Goal: Book appointment/travel/reservation

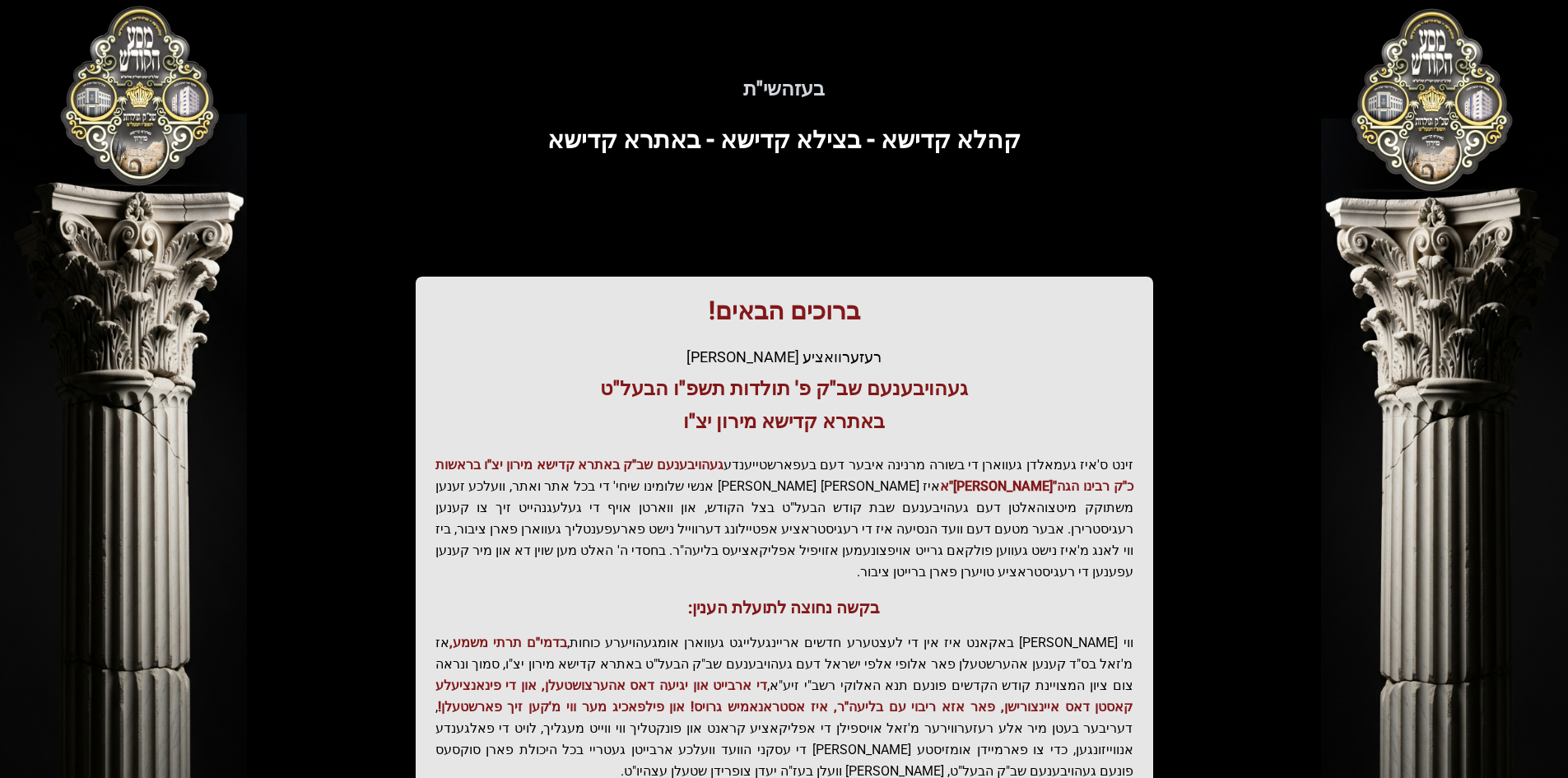
scroll to position [175, 0]
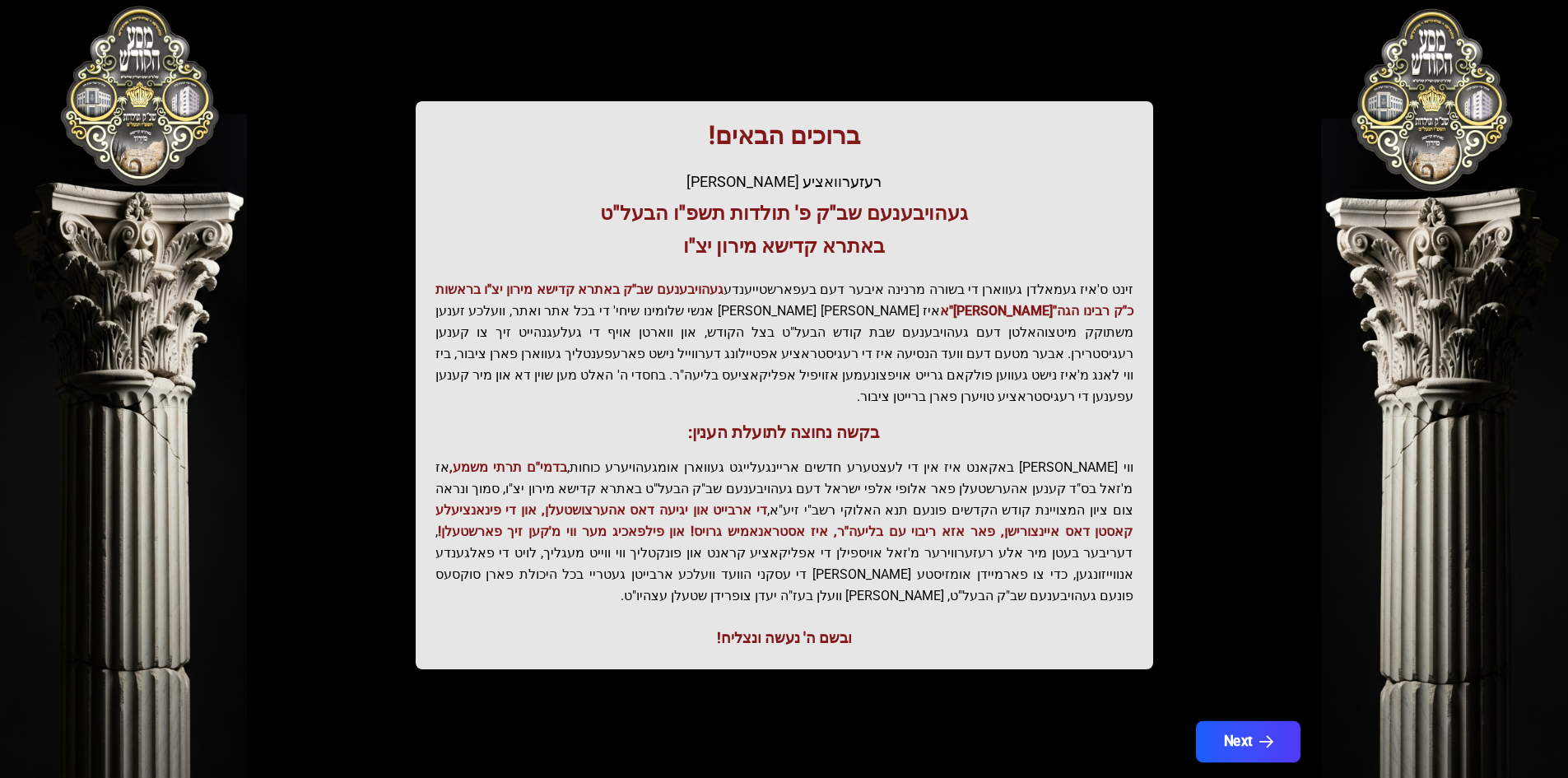
click at [1267, 721] on button "Next" at bounding box center [1247, 741] width 105 height 41
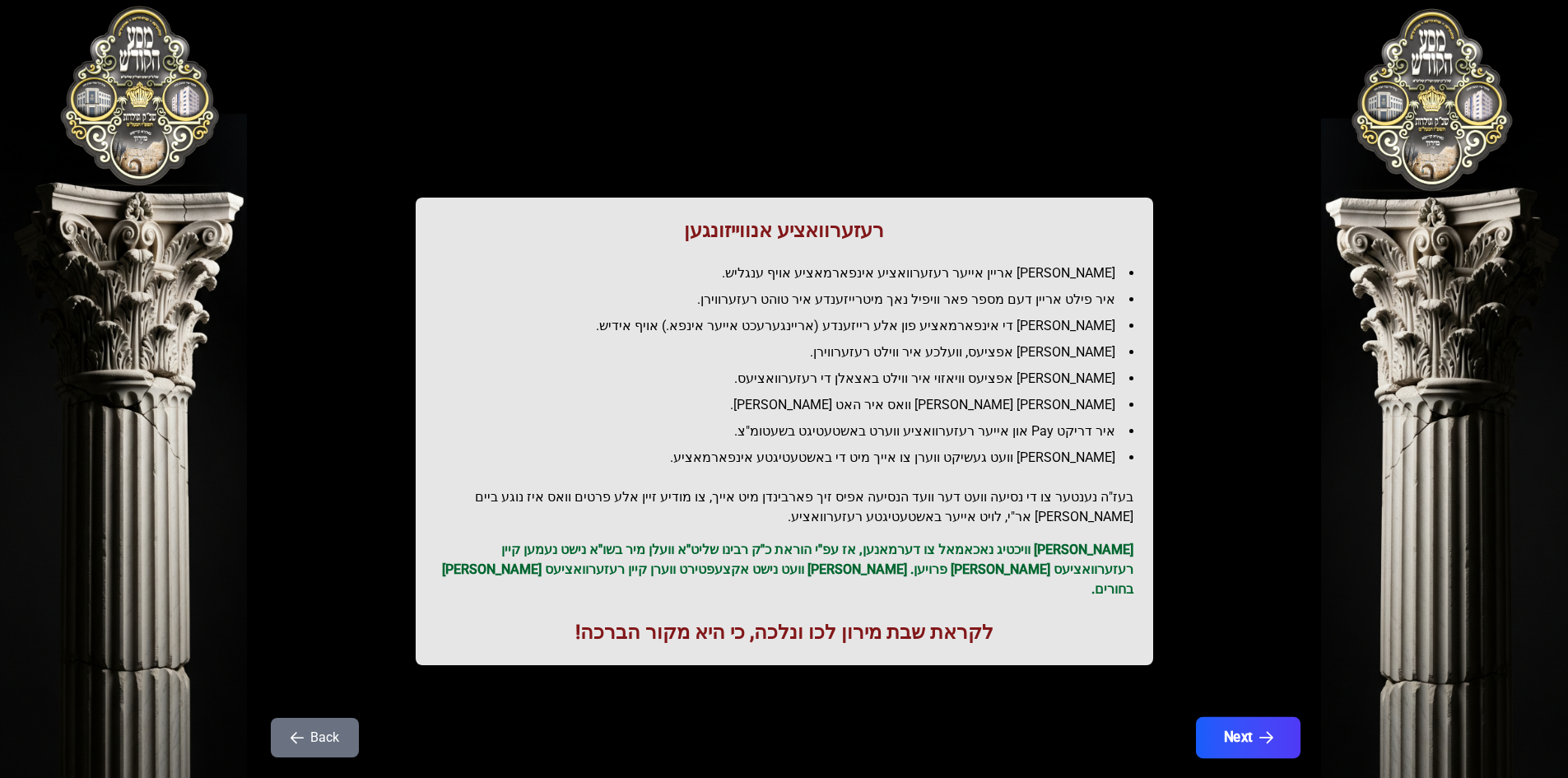
click at [1271, 735] on button "Next" at bounding box center [1247, 737] width 105 height 41
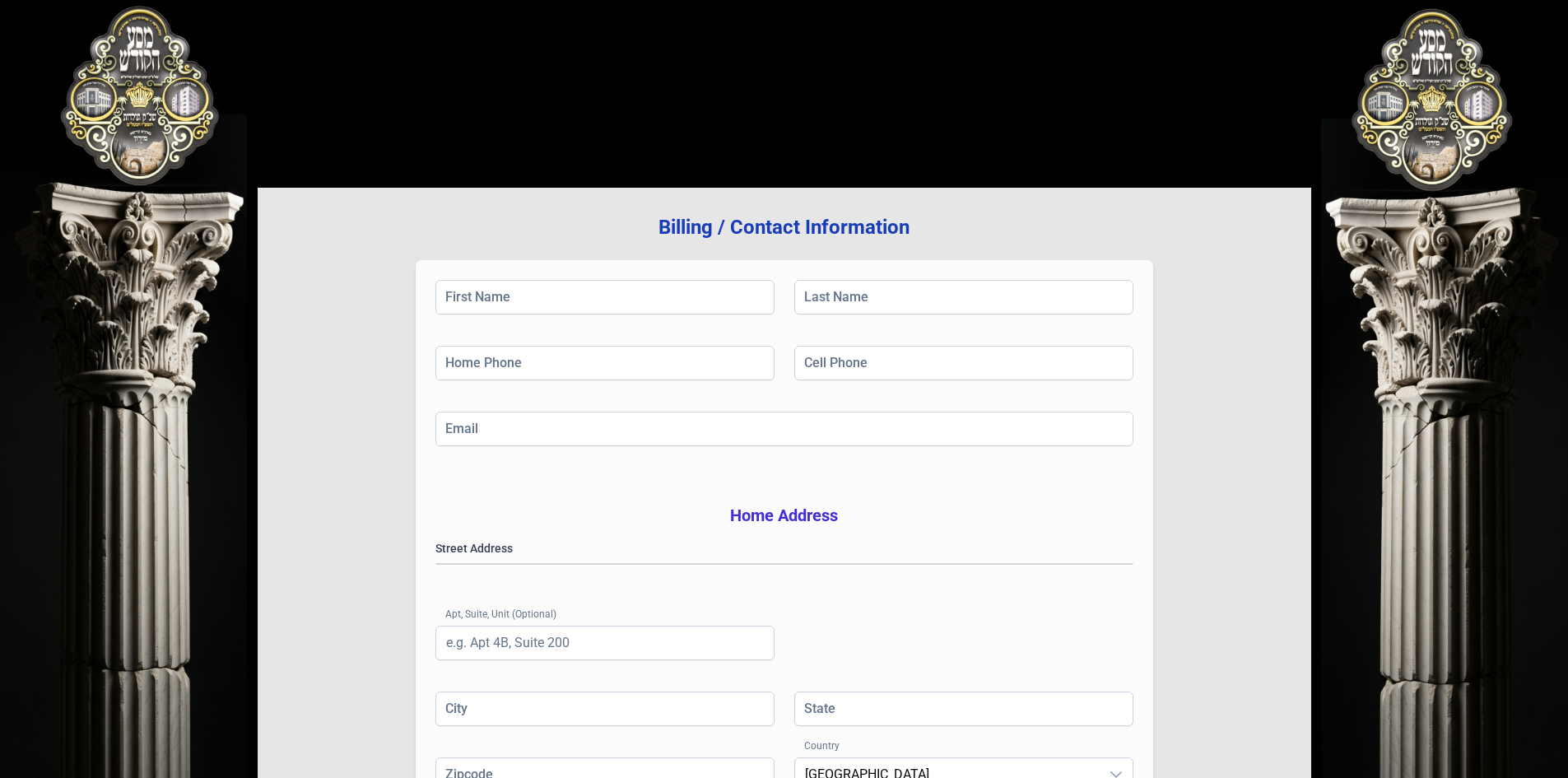
click at [633, 273] on div "First Name Last Name Home Phone Cell Phone Email Home Address Street Address [G…" at bounding box center [784, 551] width 737 height 583
click at [632, 288] on input "First Name" at bounding box center [605, 297] width 339 height 35
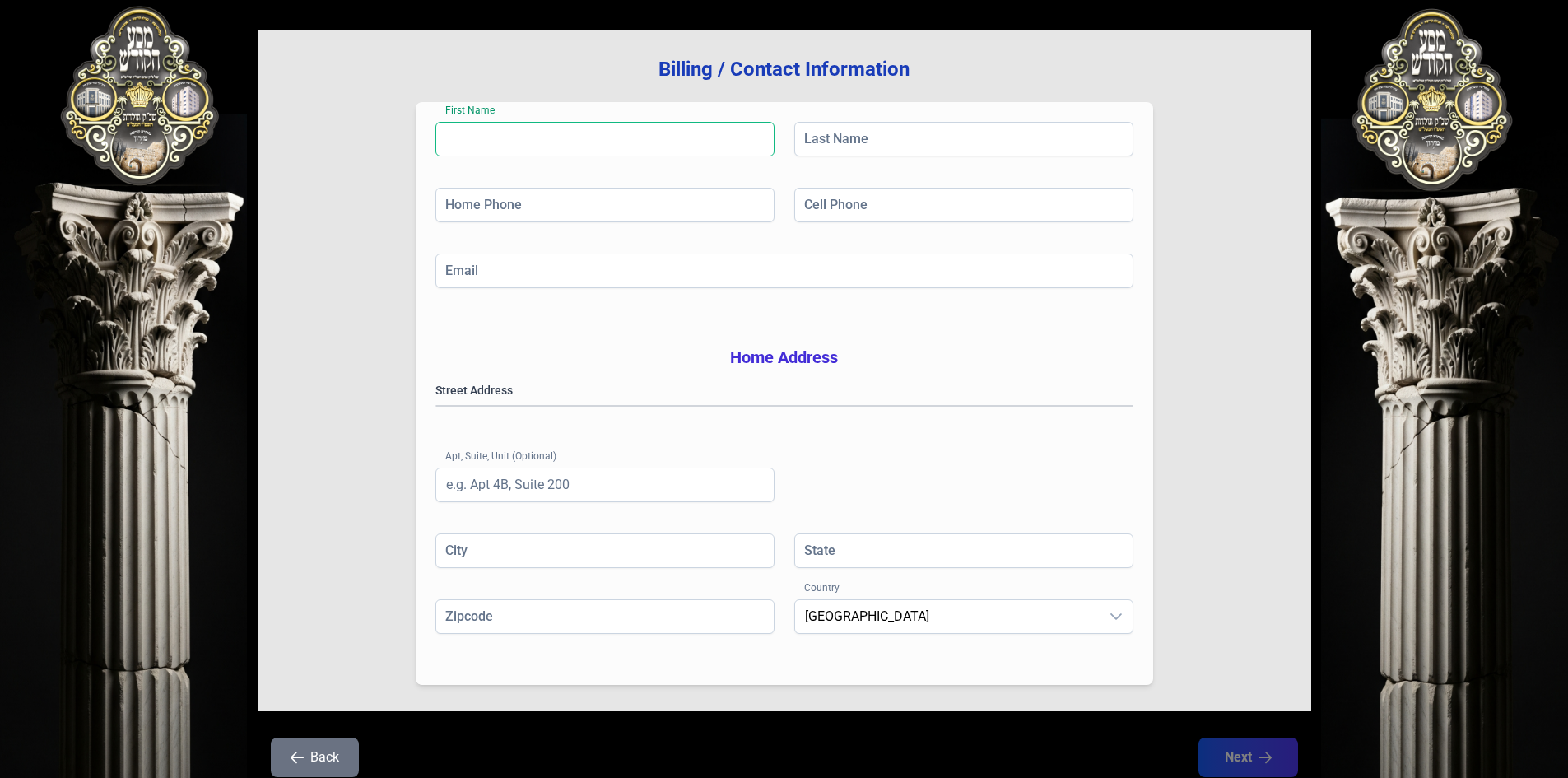
scroll to position [164, 0]
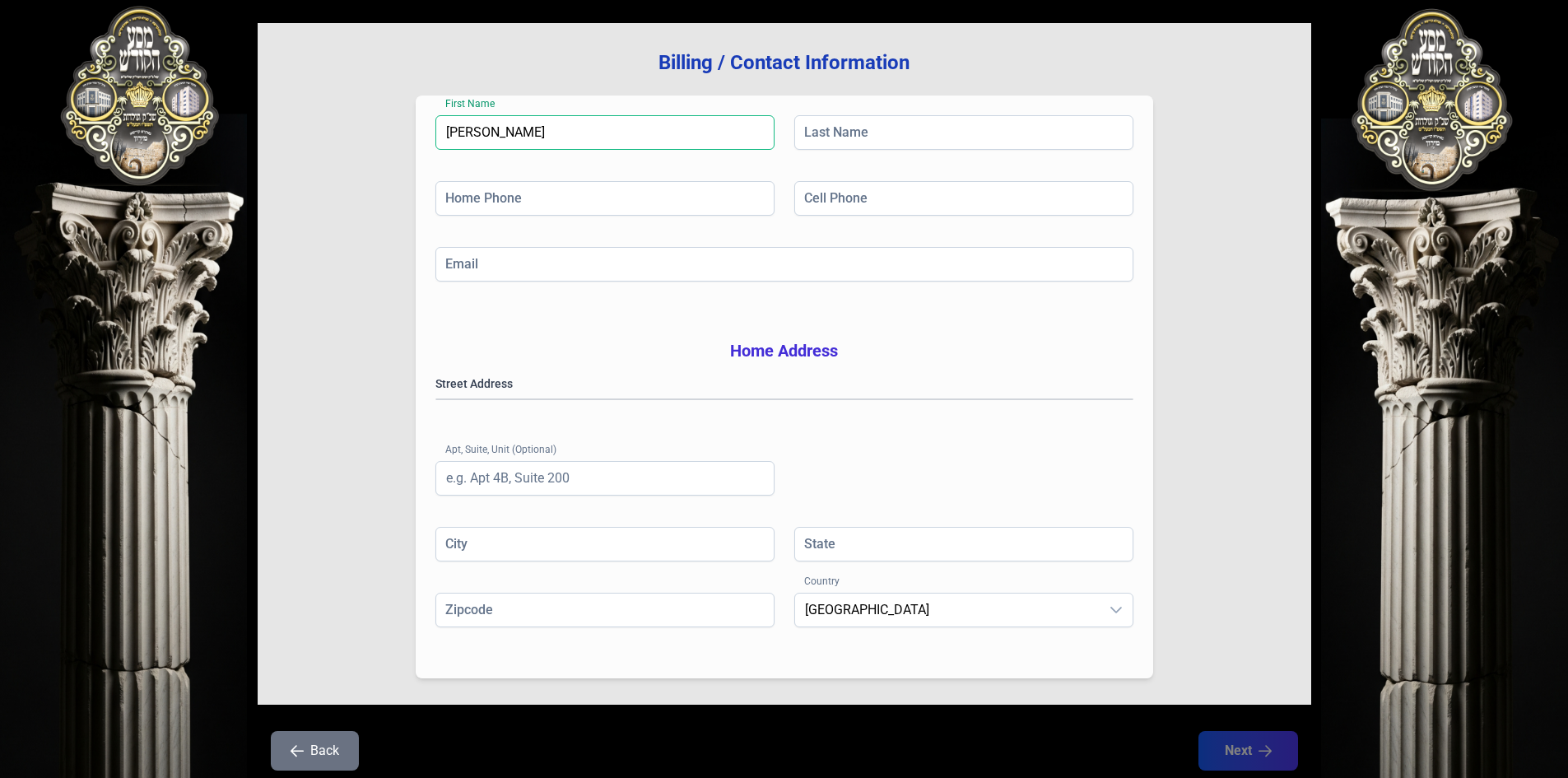
type input "[PERSON_NAME]"
type input "[PHONE_NUMBER]"
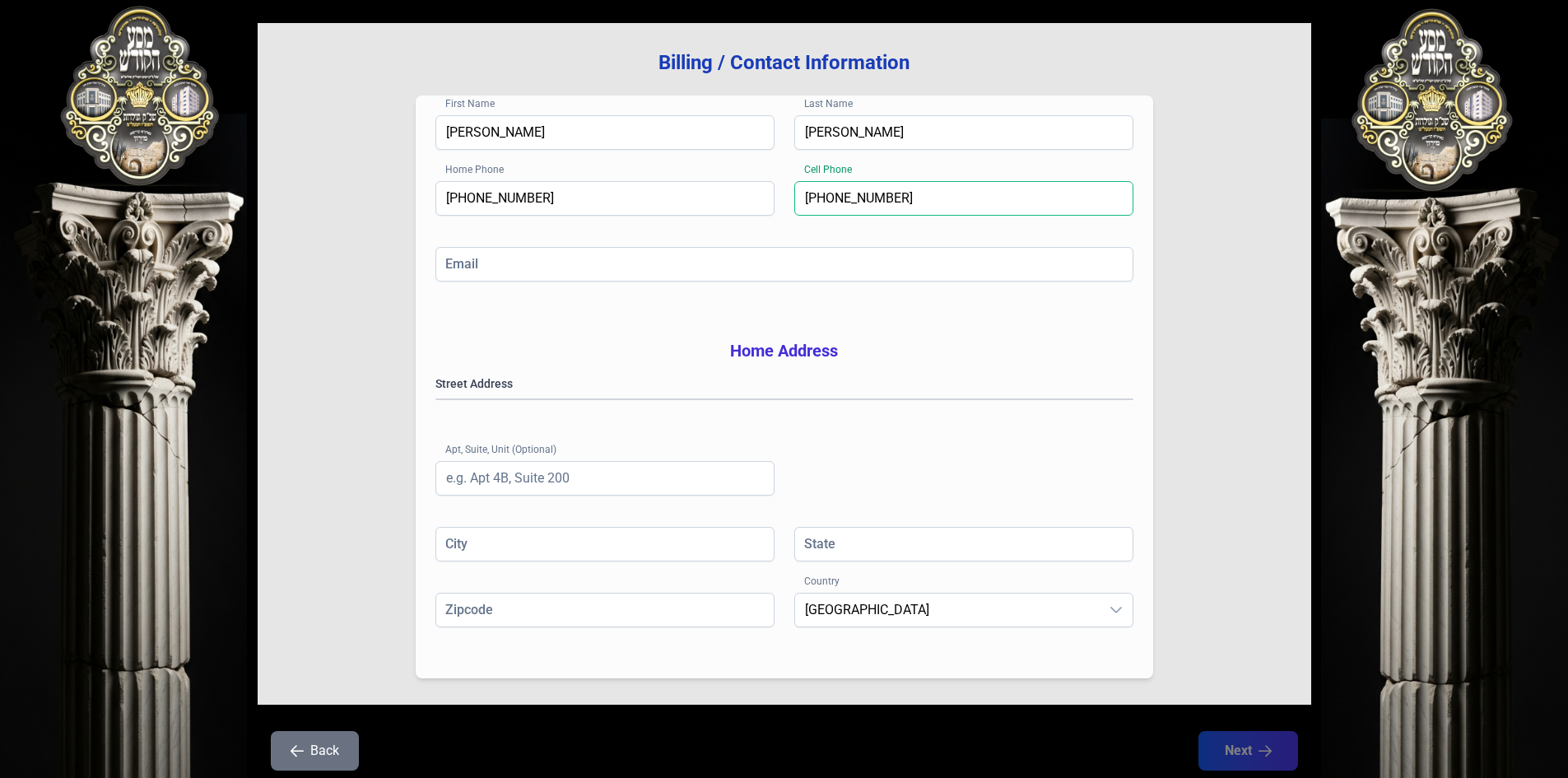
type input "[PHONE_NUMBER]"
type input "[EMAIL_ADDRESS][DOMAIN_NAME]"
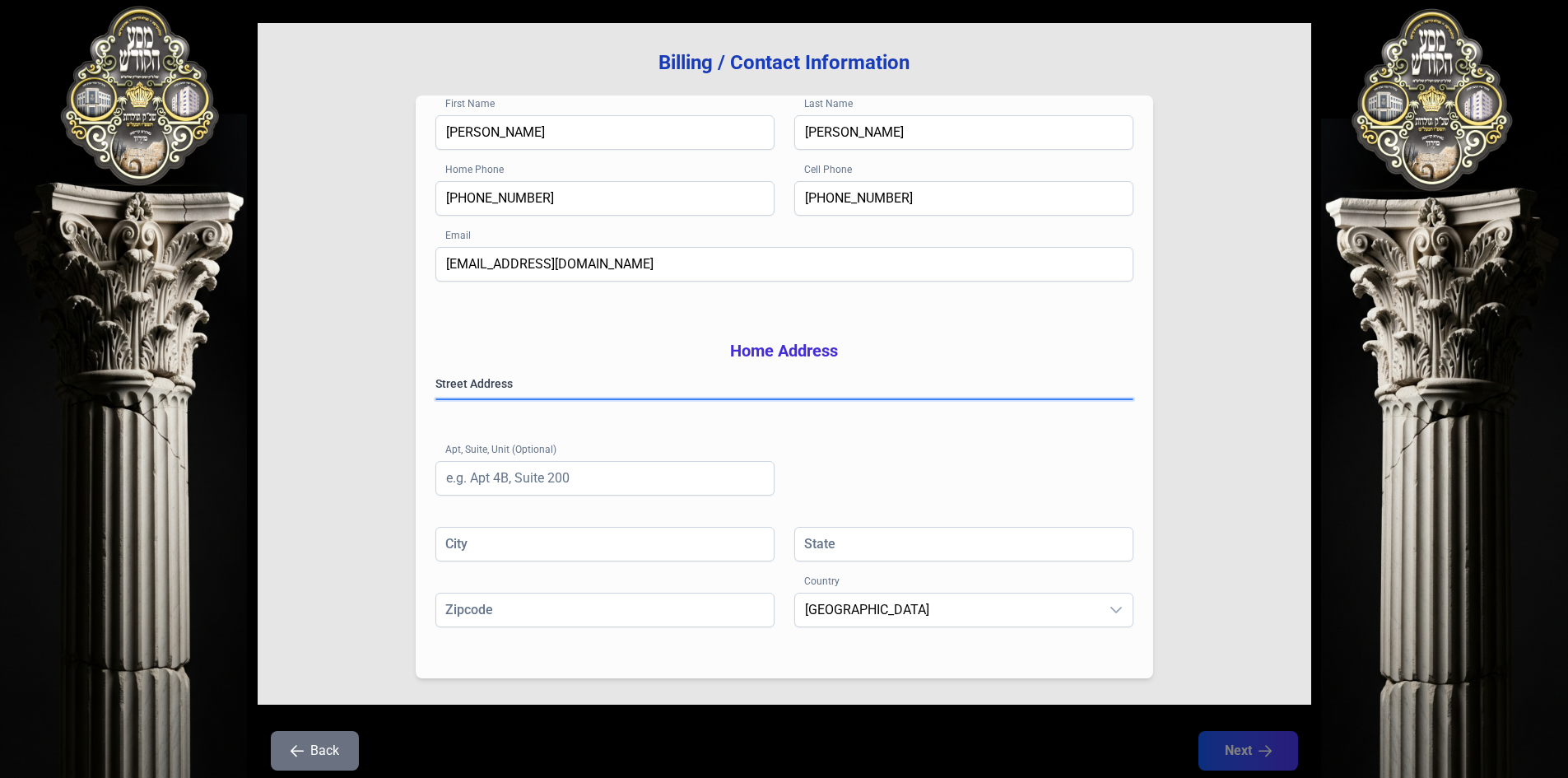
click at [436, 399] on gmp-place-autocomplete at bounding box center [436, 399] width 0 height 0
type input "[PERSON_NAME]"
type input "NY"
type input "10950"
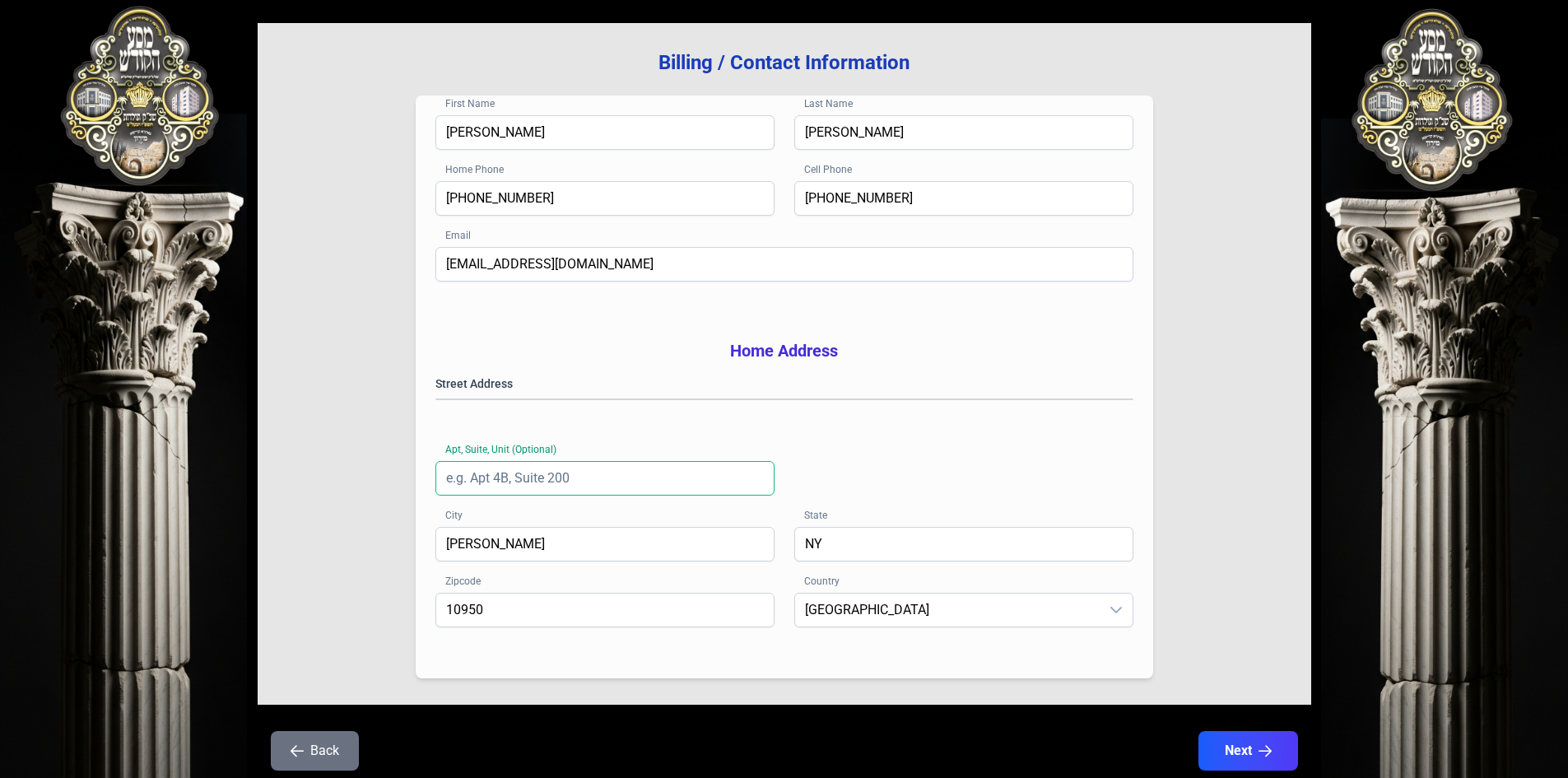
click at [583, 495] on input "Apt, Suite, Unit (Optional)" at bounding box center [605, 478] width 339 height 35
type input "101"
click at [1271, 758] on icon "button" at bounding box center [1265, 751] width 14 height 14
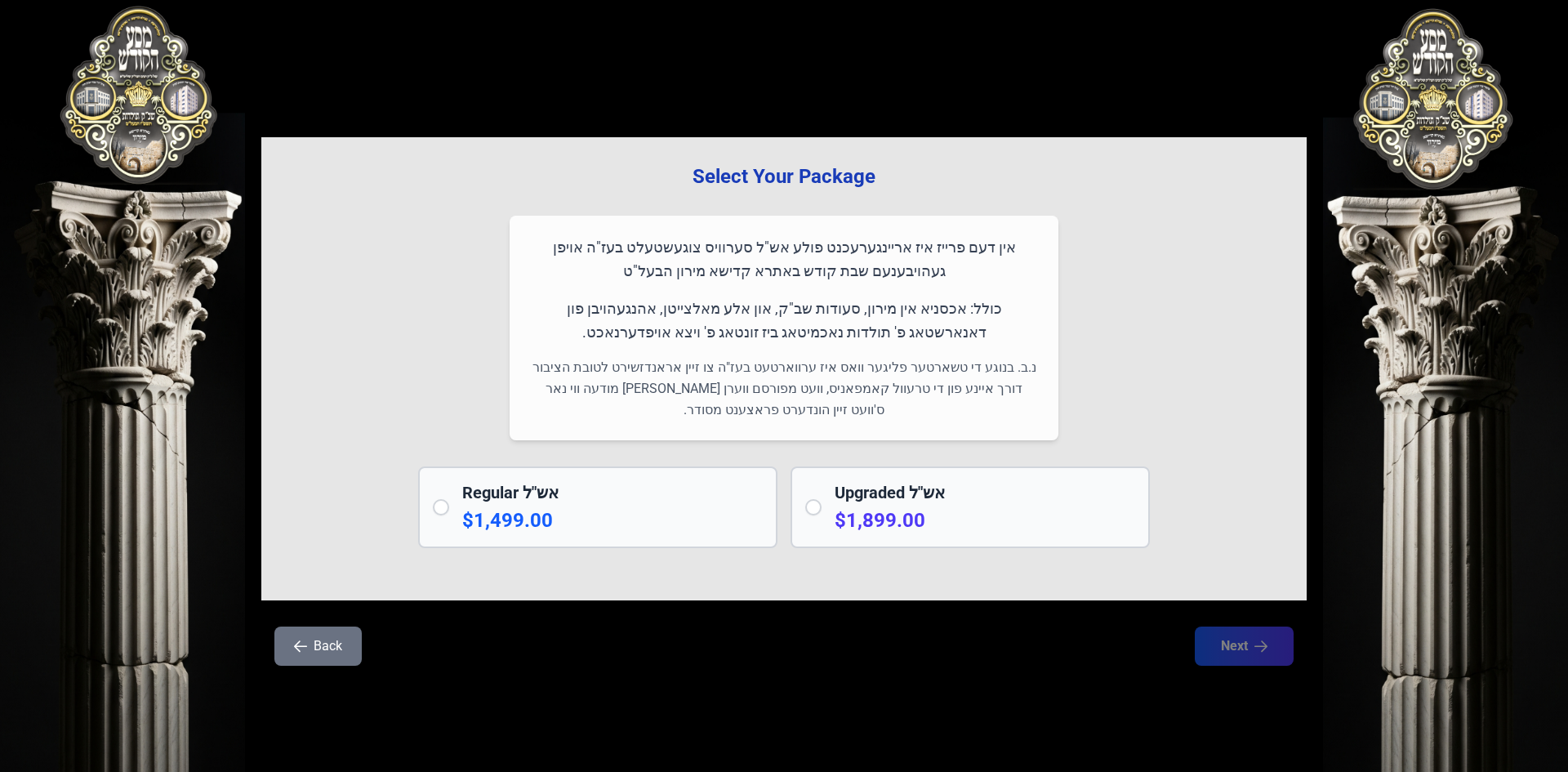
click at [674, 514] on p "$1,499.00" at bounding box center [613, 520] width 301 height 26
radio input "true"
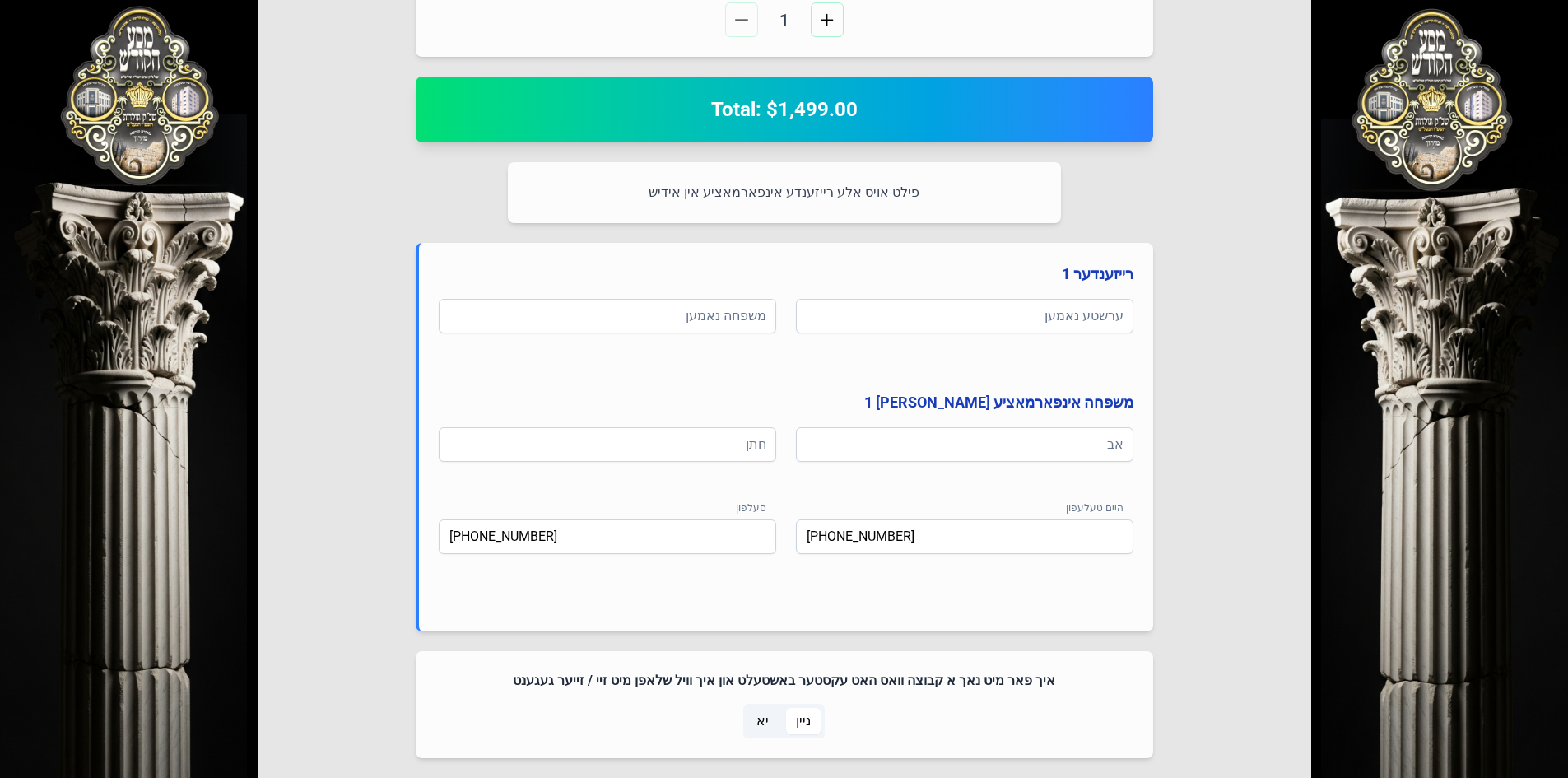
scroll to position [658, 0]
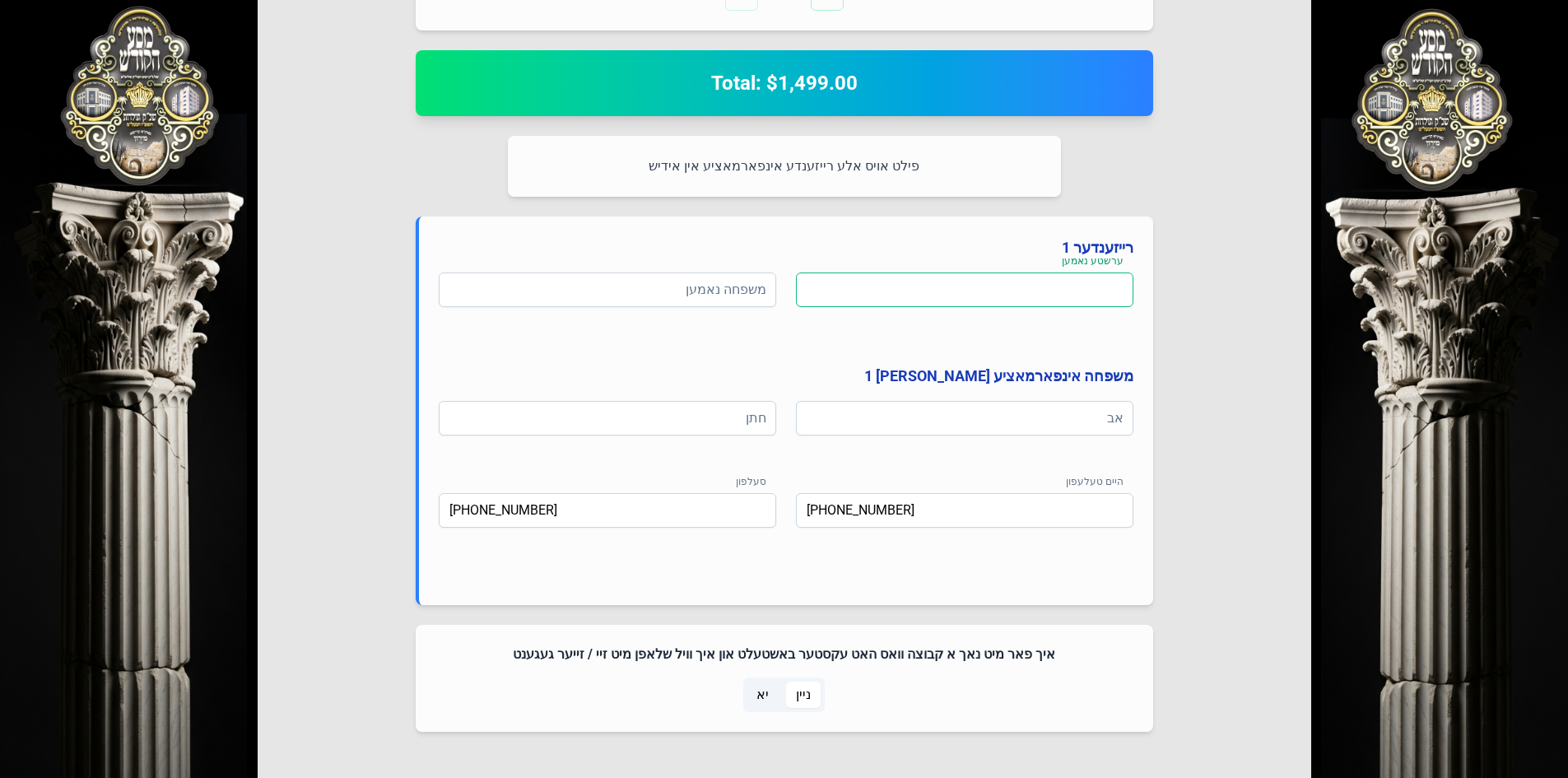
click at [926, 296] on input at bounding box center [964, 289] width 338 height 35
type input "יואל"
type input "[PERSON_NAME]"
type input "ר' [PERSON_NAME]"
click at [642, 416] on input "ר' [PERSON_NAME] פעלבערבוים" at bounding box center [607, 417] width 338 height 35
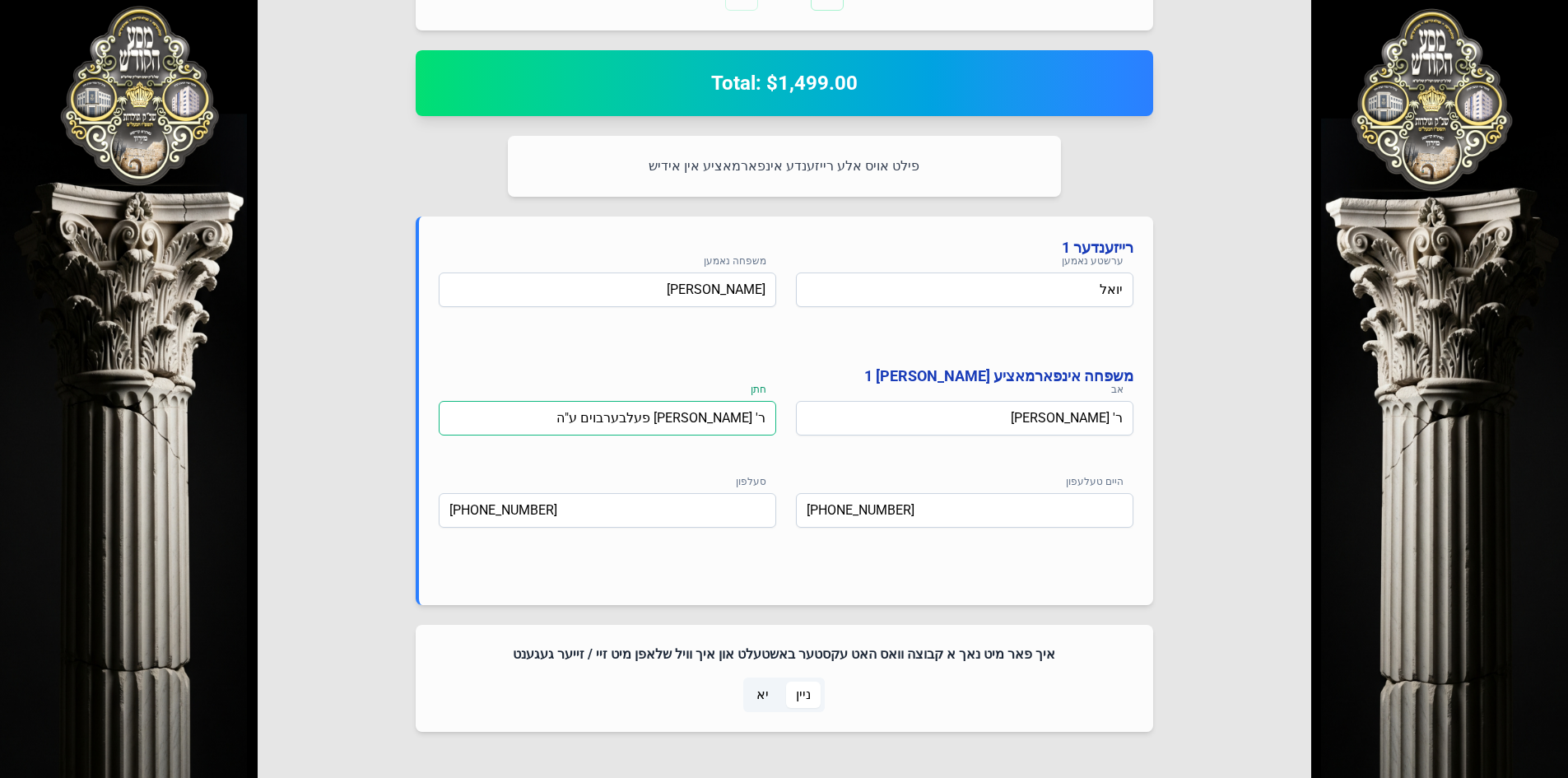
type input "ר' [PERSON_NAME] פעלבערבוים ע"ה"
click at [764, 691] on span "יא" at bounding box center [762, 694] width 12 height 20
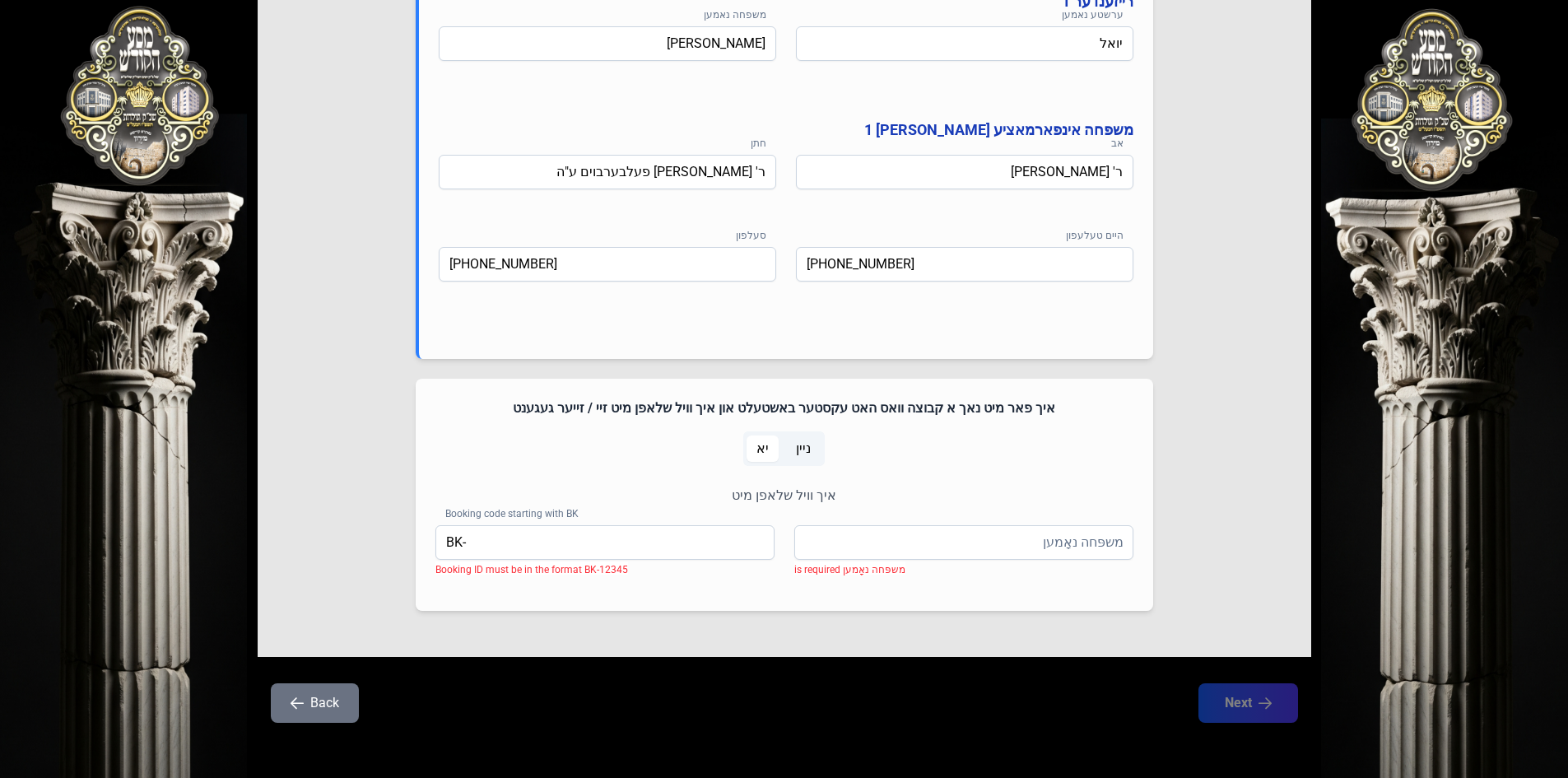
scroll to position [908, 0]
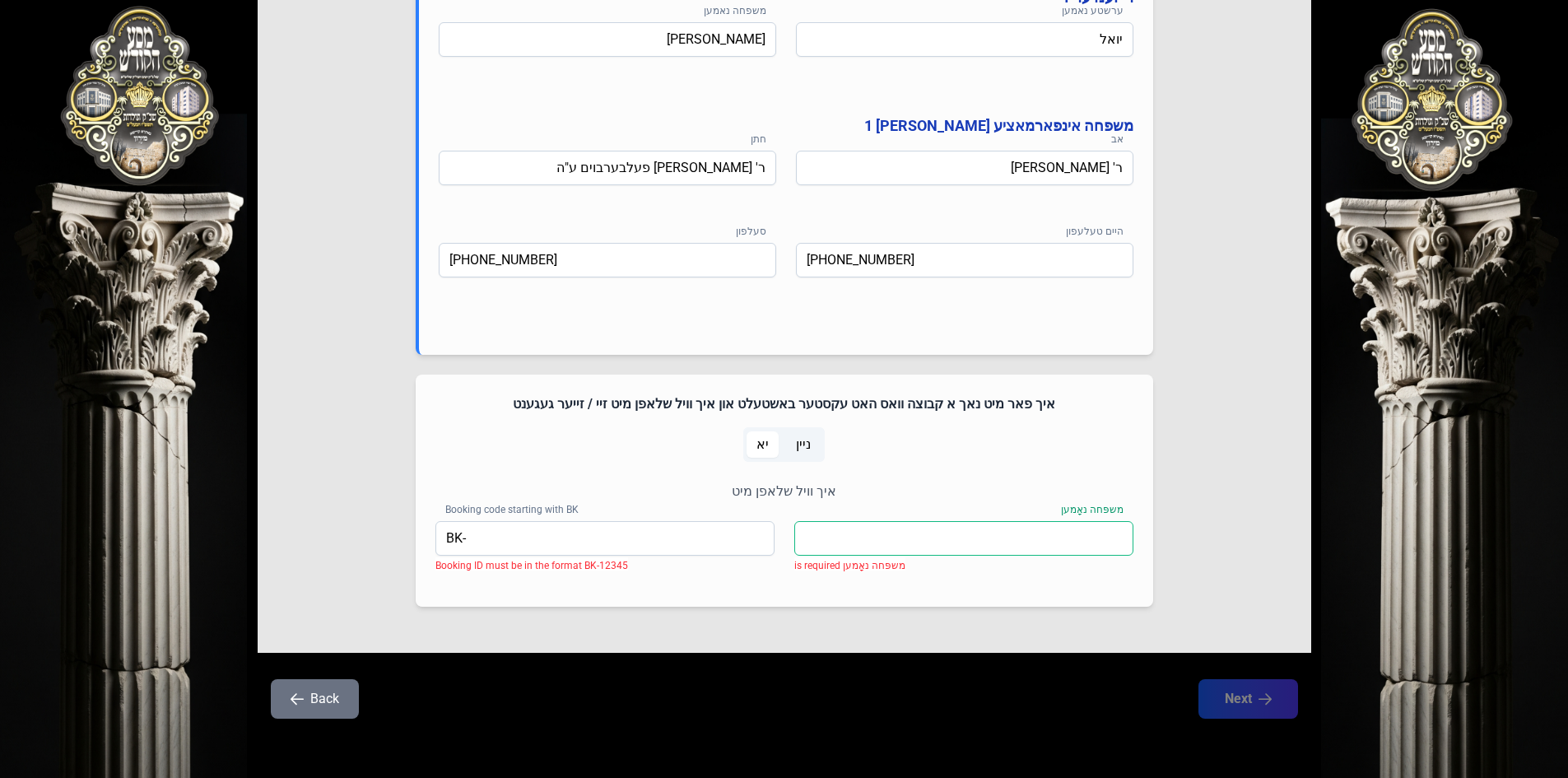
click at [897, 538] on input "משפּחה נאָמען" at bounding box center [963, 538] width 339 height 35
paste input "[PERSON_NAME]"
type input "[PERSON_NAME]"
click at [681, 539] on input "BK-" at bounding box center [605, 538] width 339 height 35
click at [714, 540] on input "BK-" at bounding box center [605, 538] width 339 height 35
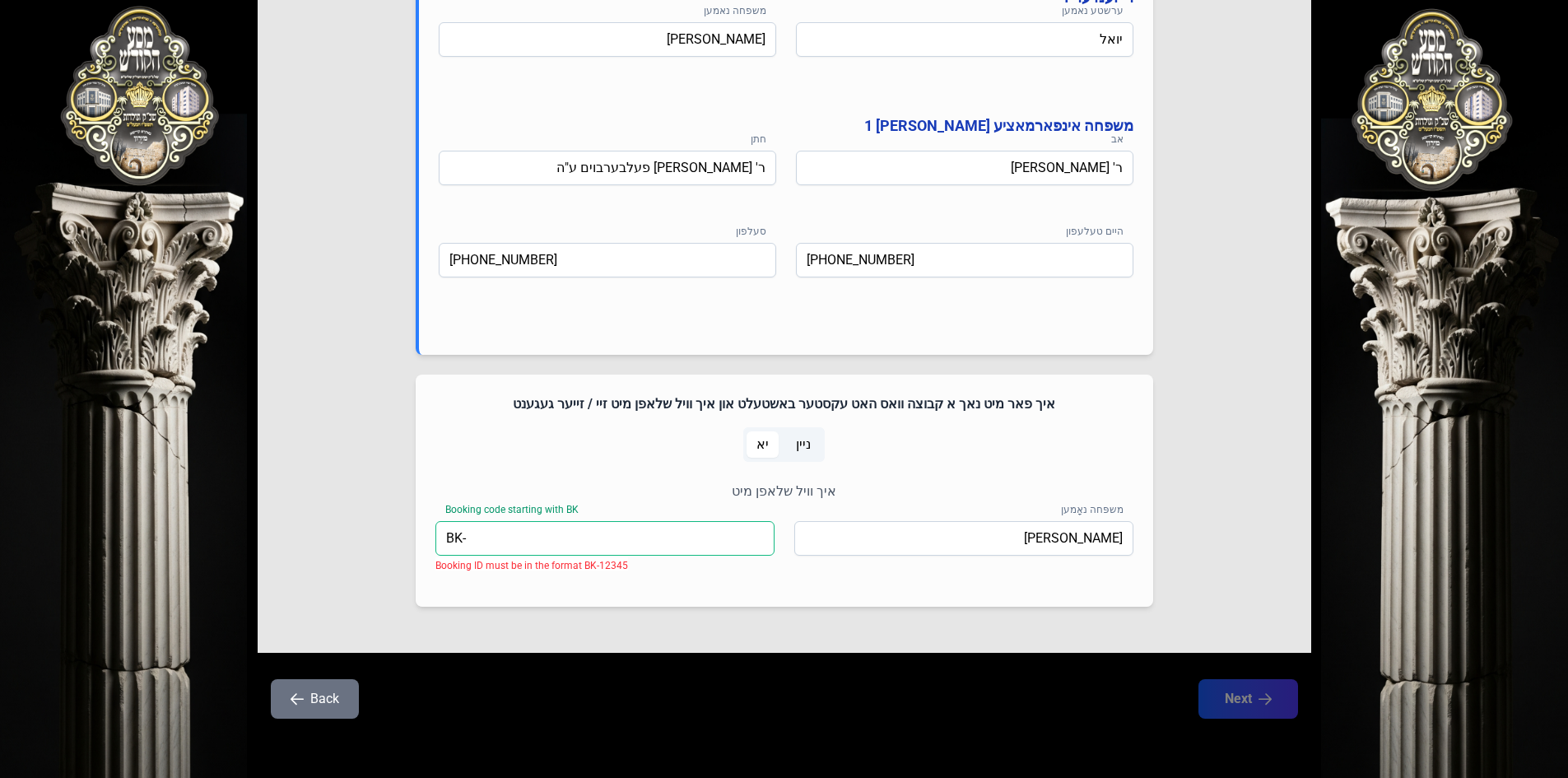
paste input "05128"
type input "BK-05128"
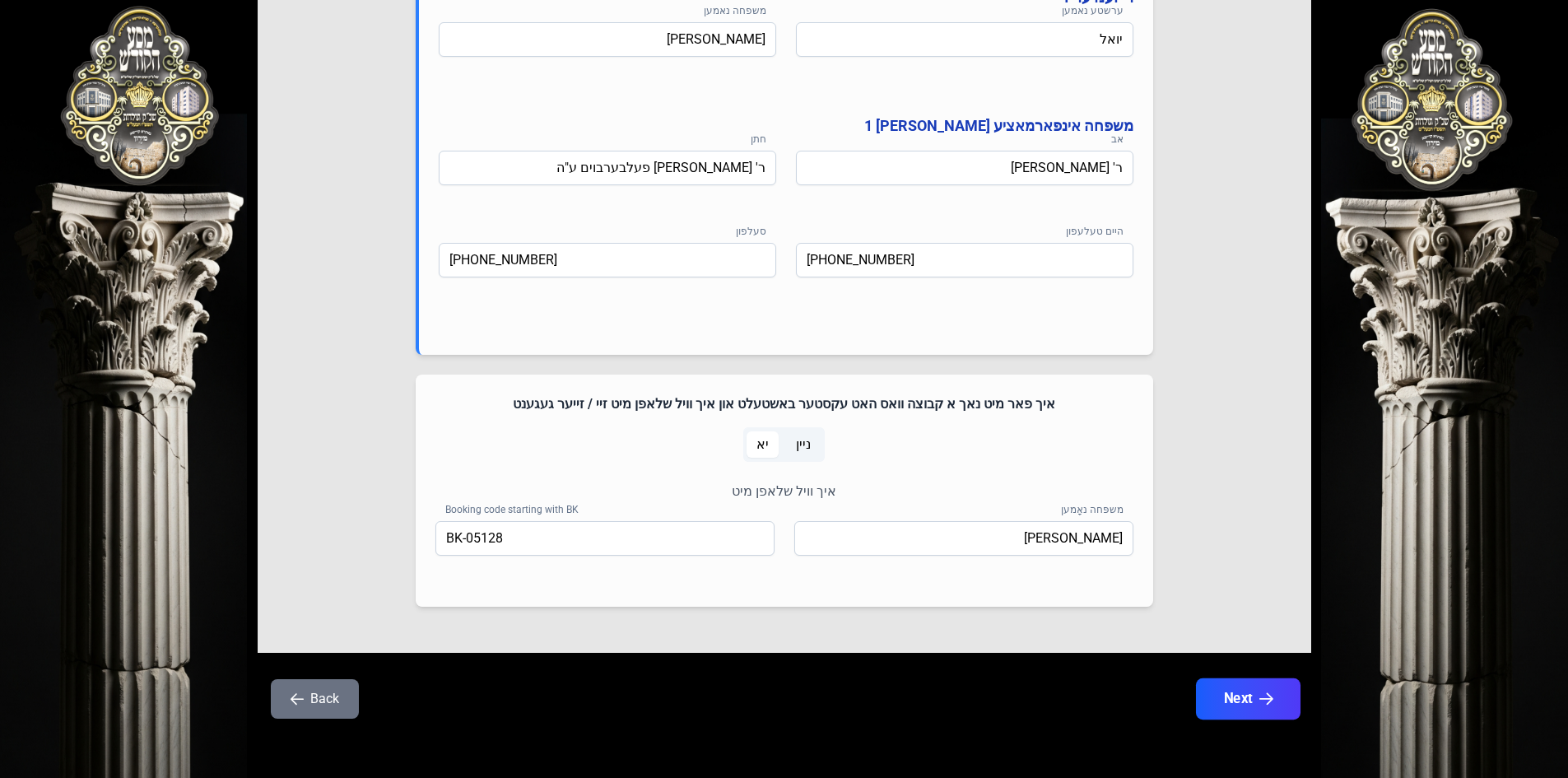
click at [1263, 702] on icon "button" at bounding box center [1265, 699] width 14 height 14
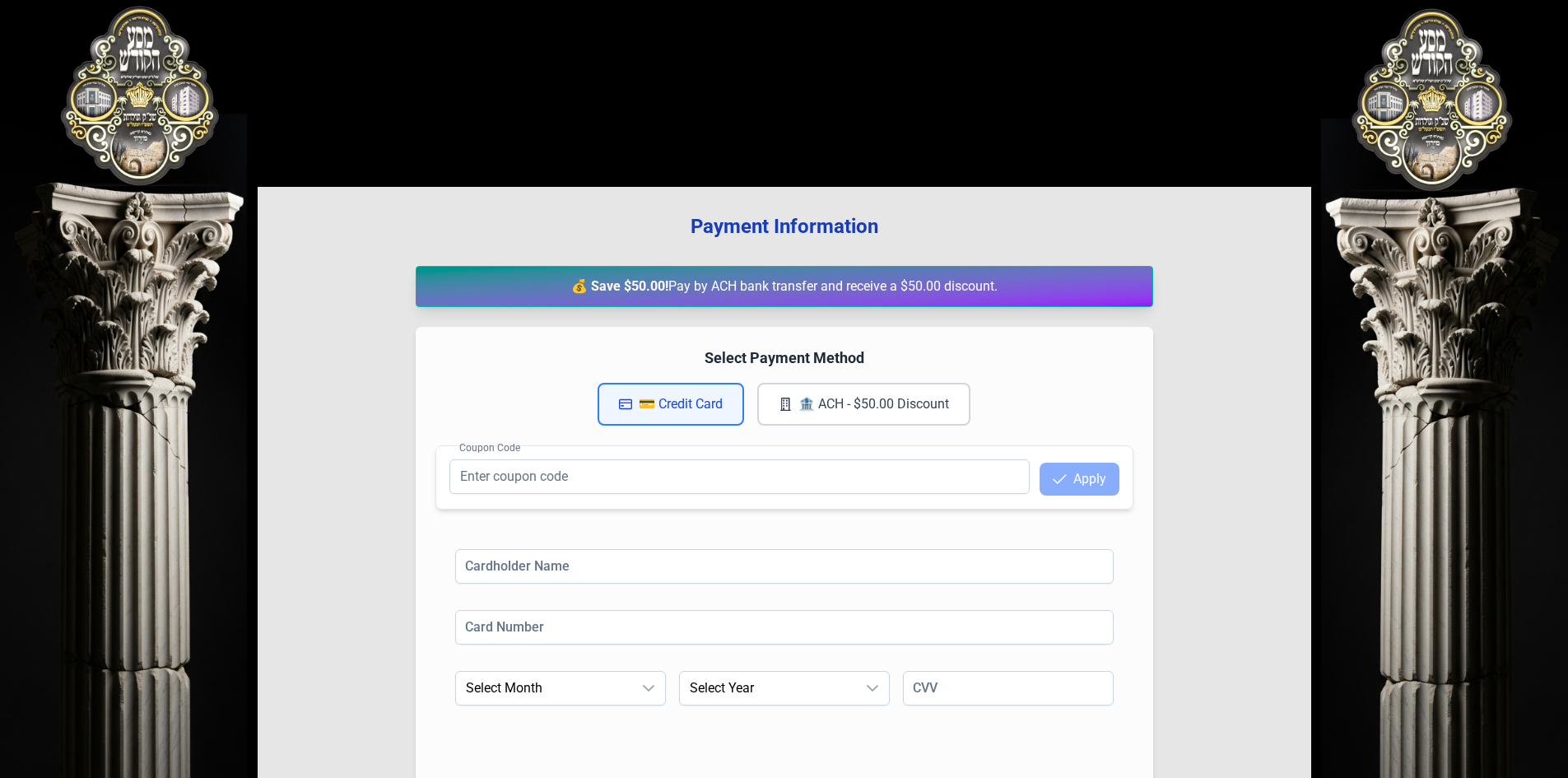
scroll to position [163, 0]
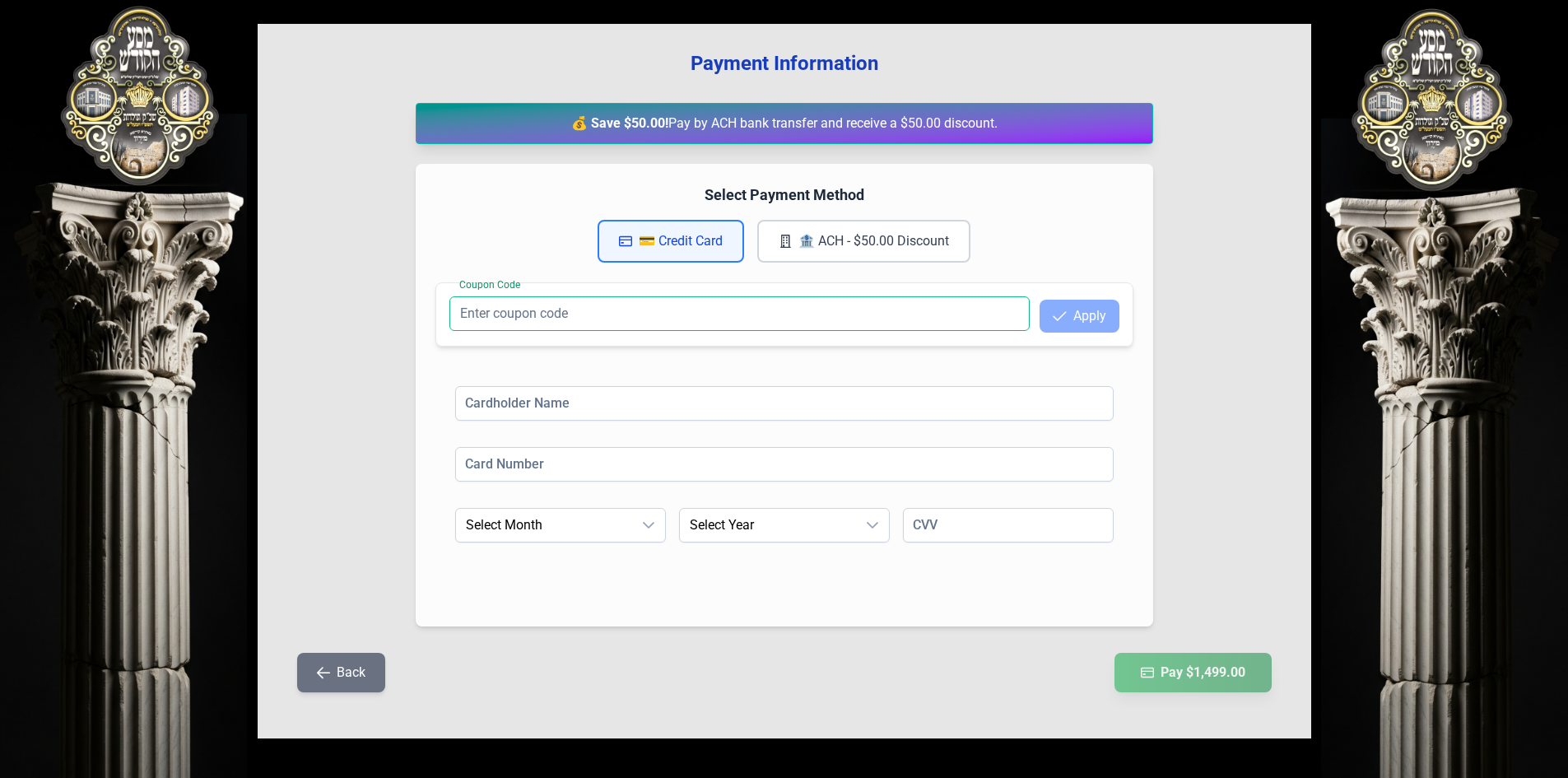
click at [734, 312] on input "Coupon Code" at bounding box center [739, 313] width 580 height 35
paste input "KOON10"
type input "KOON10"
click at [1099, 299] on div "Coupon Code KOON10 Apply" at bounding box center [784, 314] width 669 height 36
click at [1088, 321] on button "Apply" at bounding box center [1079, 316] width 80 height 33
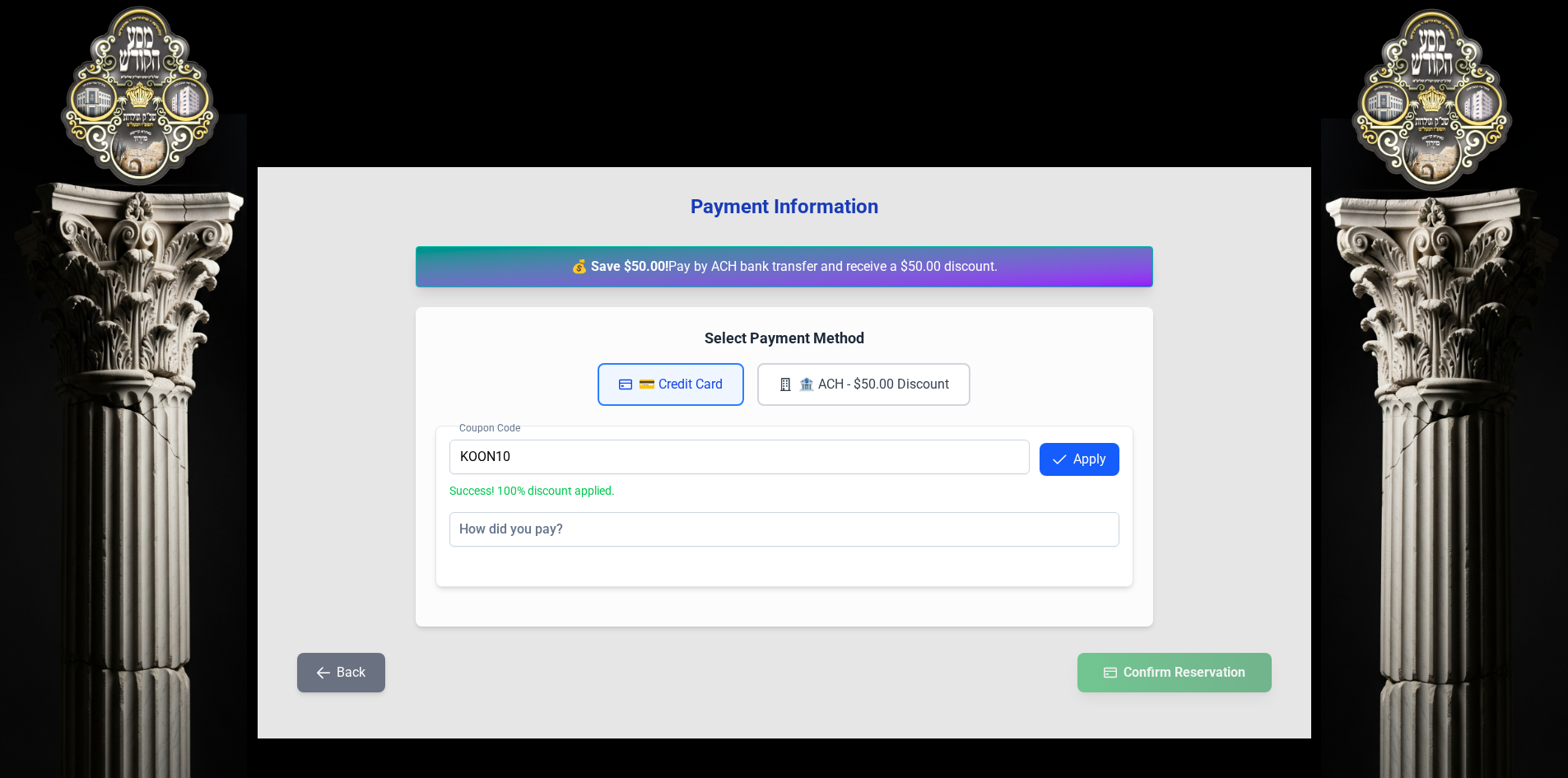
scroll to position [21, 0]
click at [881, 391] on button "🏦 ACH - $50.00 Discount" at bounding box center [864, 384] width 213 height 43
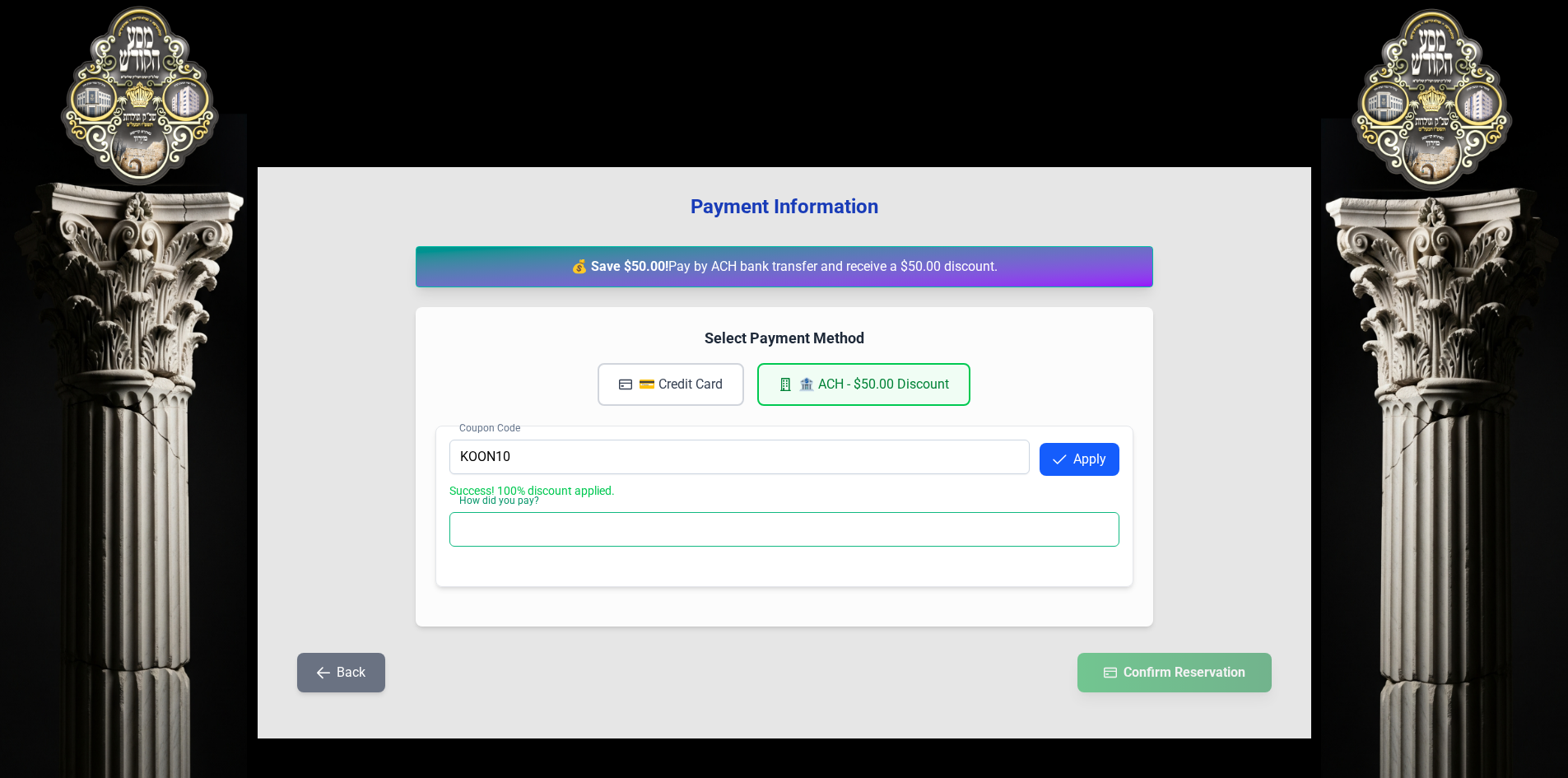
click at [586, 535] on input "How did you pay?" at bounding box center [784, 529] width 669 height 35
type input "Checks"
click at [1181, 674] on button "Confirm Reservation" at bounding box center [1174, 671] width 204 height 41
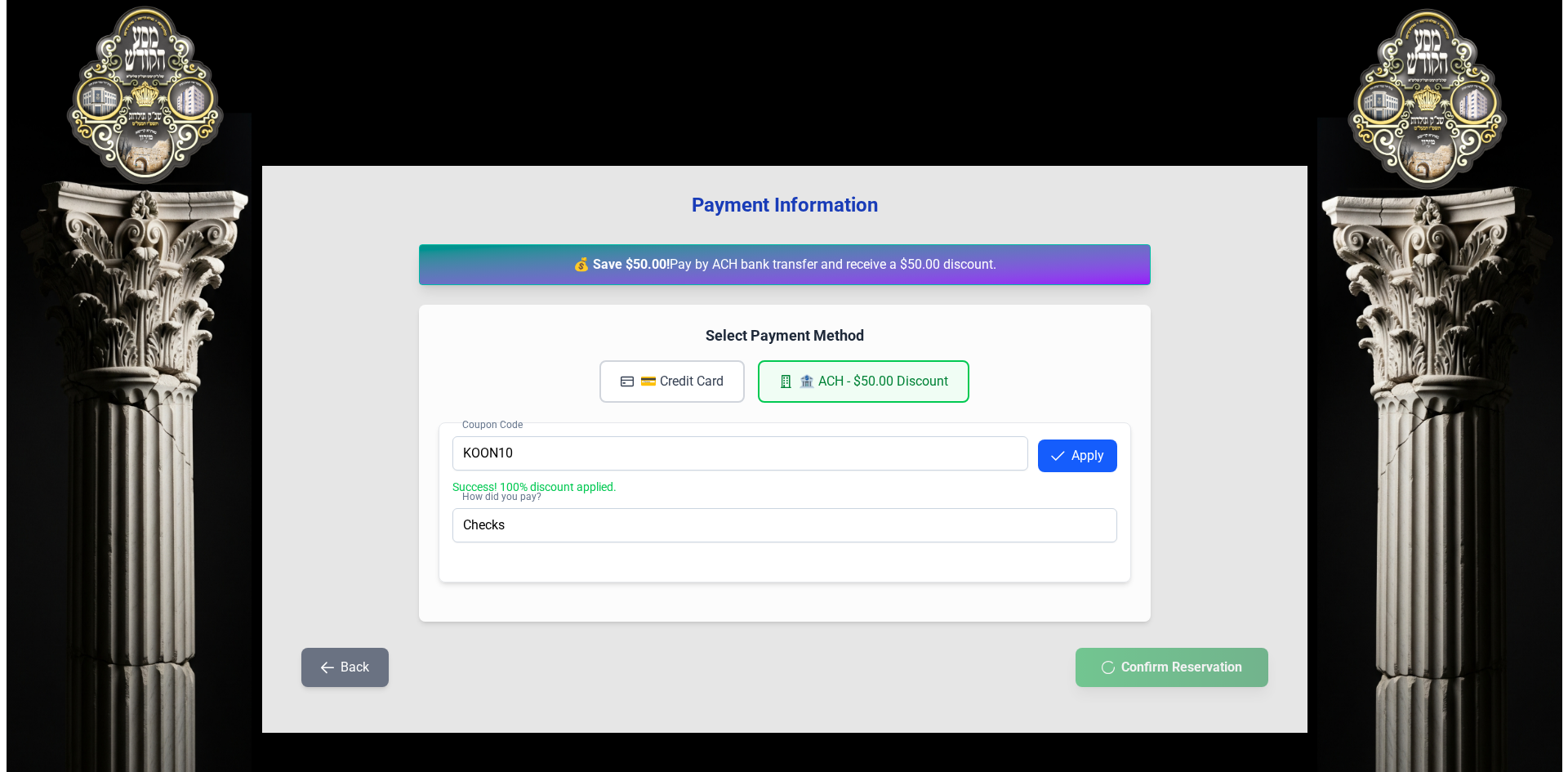
scroll to position [0, 0]
